Goal: Use online tool/utility: Utilize a website feature to perform a specific function

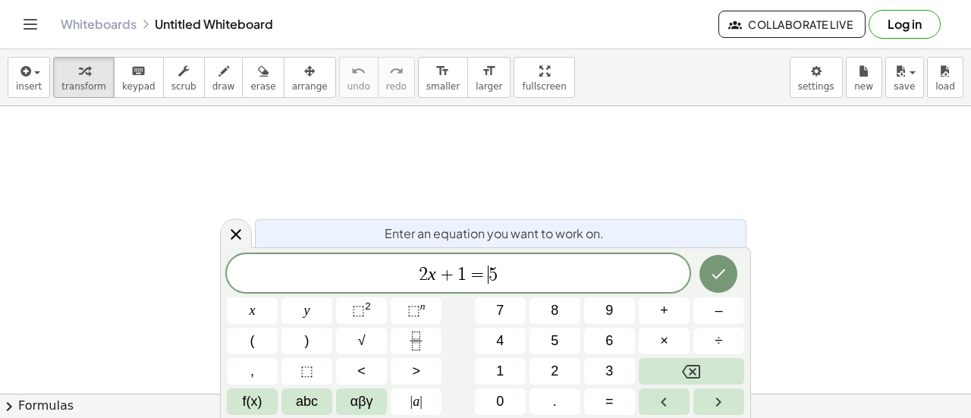
click at [484, 278] on span "=" at bounding box center [477, 274] width 22 height 18
click at [501, 342] on span "4" at bounding box center [500, 341] width 8 height 20
click at [426, 275] on span "2" at bounding box center [423, 274] width 9 height 18
click at [718, 275] on icon "Done" at bounding box center [718, 274] width 18 height 18
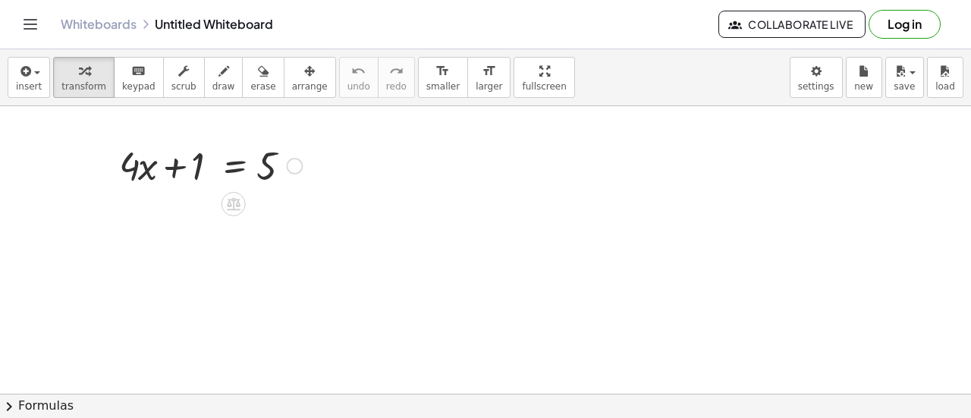
click at [176, 166] on div at bounding box center [210, 165] width 198 height 52
click at [197, 159] on div at bounding box center [210, 165] width 198 height 52
click at [9, 85] on button "insert" at bounding box center [29, 77] width 42 height 41
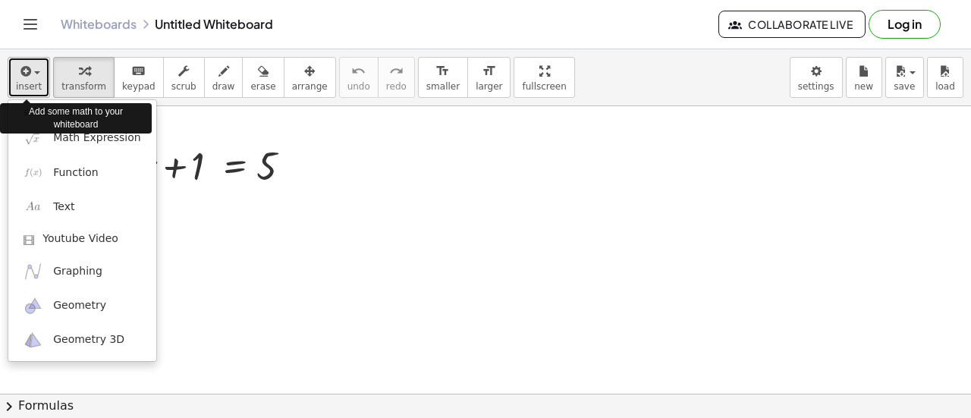
click at [17, 75] on icon "button" at bounding box center [24, 71] width 14 height 18
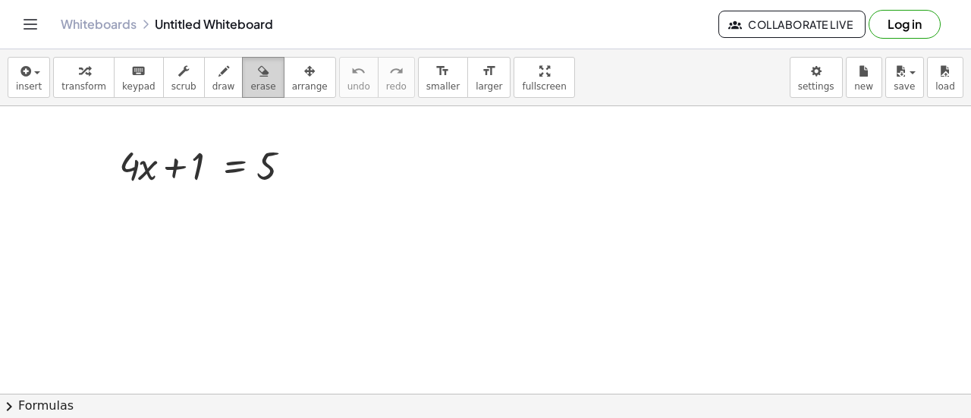
click at [250, 77] on div "button" at bounding box center [262, 70] width 25 height 18
drag, startPoint x: 112, startPoint y: 157, endPoint x: 251, endPoint y: 96, distance: 151.5
click at [251, 96] on div "insert select one: Math Expression Function Text Youtube Video Graphing Geometr…" at bounding box center [485, 233] width 971 height 369
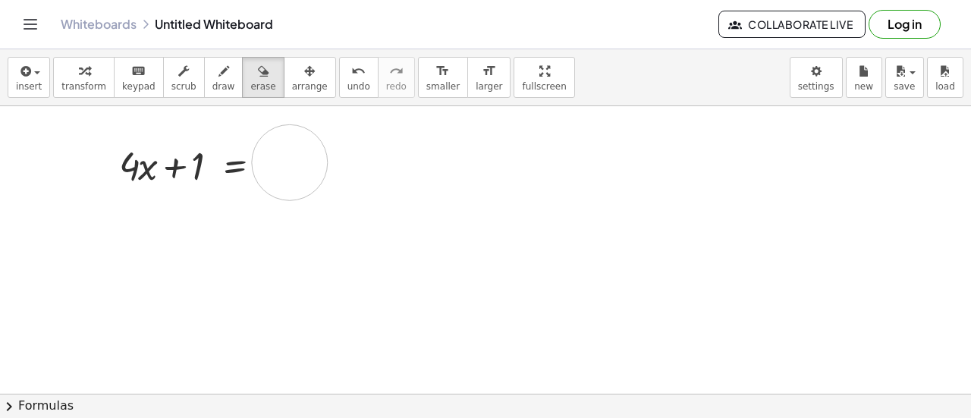
click at [47, 83] on div "insert select one: Math Expression Function Text Youtube Video Graphing Geometr…" at bounding box center [485, 77] width 971 height 57
click at [114, 86] on button "keyboard keypad" at bounding box center [139, 77] width 50 height 41
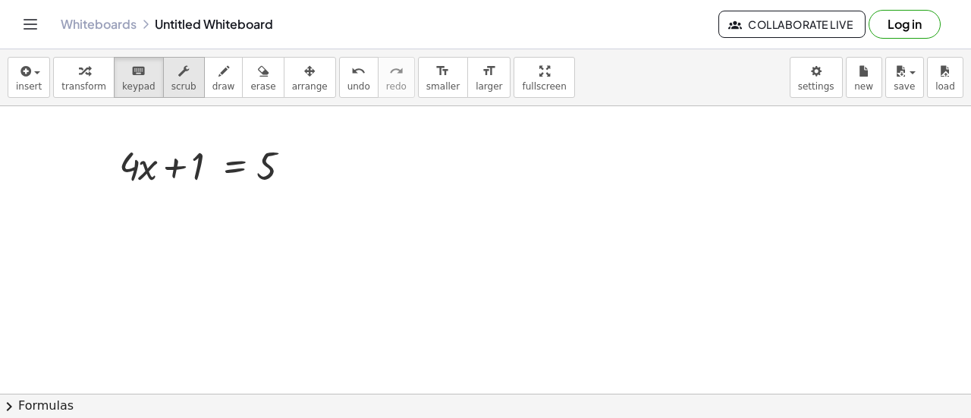
click at [178, 71] on icon "button" at bounding box center [183, 71] width 11 height 18
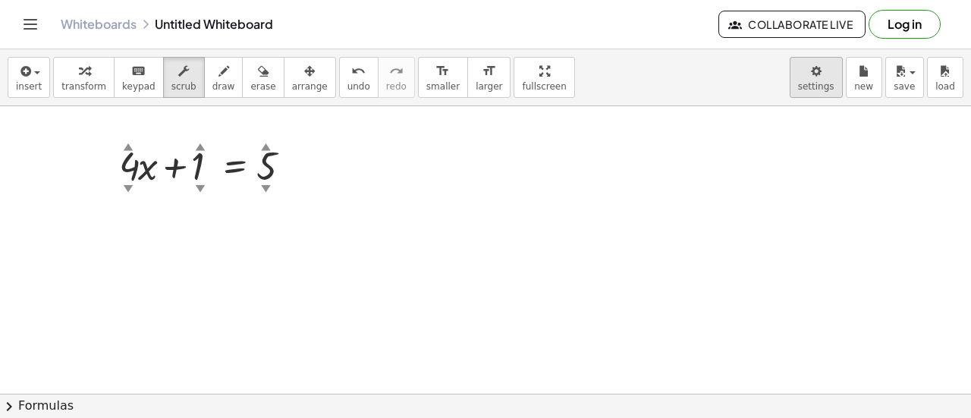
click at [859, 72] on body "Graspable Math Activities Get Started Activity Bank Assigned Work Classes White…" at bounding box center [485, 209] width 971 height 418
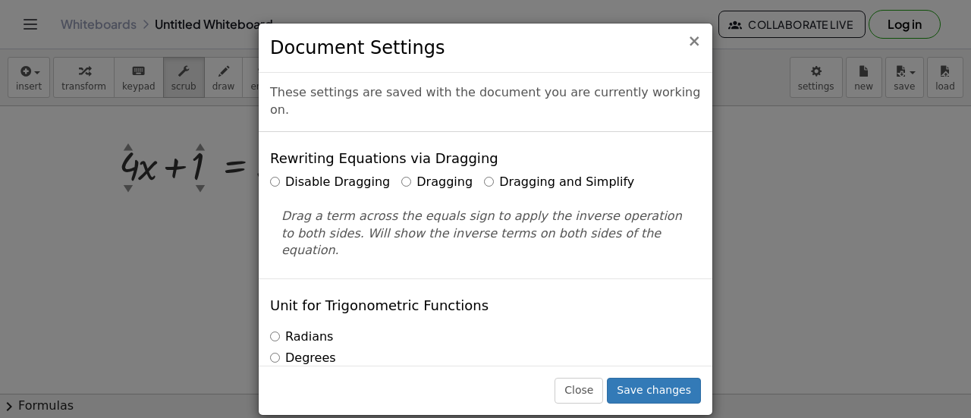
click at [696, 37] on span "×" at bounding box center [694, 41] width 14 height 18
